Goal: Use online tool/utility: Use online tool/utility

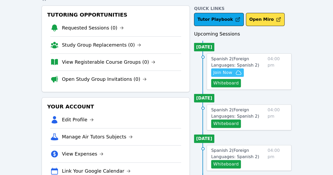
scroll to position [26, 0]
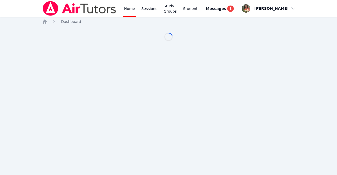
drag, startPoint x: 0, startPoint y: 0, endPoint x: 232, endPoint y: 118, distance: 260.2
click at [232, 118] on body "Home Sessions Study Groups Students Messages 1 Open user menu Lisa Batuski Open…" at bounding box center [168, 87] width 337 height 175
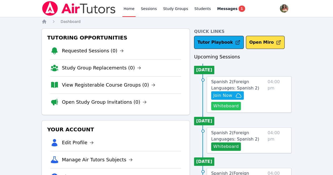
click at [225, 108] on button "Whiteboard" at bounding box center [226, 106] width 30 height 8
click at [229, 146] on button "Whiteboard" at bounding box center [226, 147] width 30 height 8
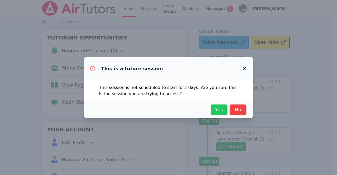
click at [218, 110] on span "Yes" at bounding box center [219, 109] width 12 height 7
